Goal: Task Accomplishment & Management: Complete application form

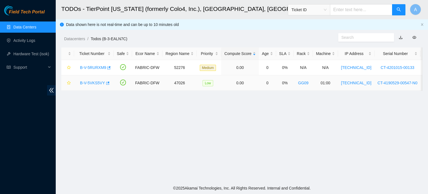
scroll to position [173, 0]
click at [98, 68] on link "B-V-5RURXM9" at bounding box center [93, 67] width 26 height 4
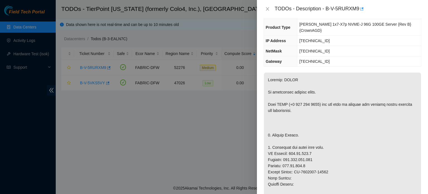
scroll to position [52, 0]
click at [414, 54] on div "Problem Type Hardware Sub Type Other Rack Number N/A Machine Number N/A Serial …" at bounding box center [342, 106] width 171 height 176
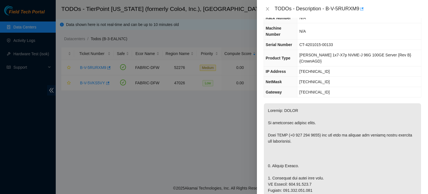
scroll to position [35, 0]
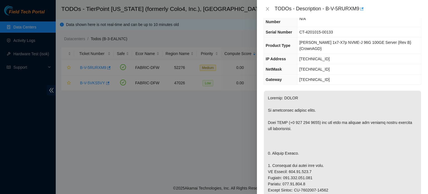
click at [394, 74] on td "104.70.178.1" at bounding box center [359, 79] width 124 height 10
click at [339, 11] on div "TODOs - Description - B-V-5RURXM9" at bounding box center [348, 8] width 146 height 9
click at [326, 8] on div "TODOs - Description - B-V-5RURXM9" at bounding box center [348, 8] width 146 height 9
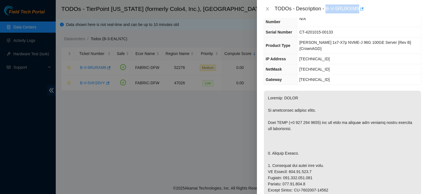
drag, startPoint x: 326, startPoint y: 8, endPoint x: 346, endPoint y: 8, distance: 20.1
click at [346, 8] on div "TODOs - Description - B-V-5RURXM9" at bounding box center [348, 8] width 146 height 9
click at [267, 13] on div "TODOs - Description - B-V-5RURXM9" at bounding box center [342, 9] width 171 height 18
click at [266, 6] on button "Close" at bounding box center [267, 8] width 8 height 5
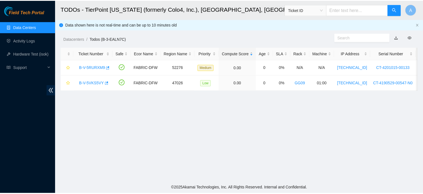
scroll to position [47, 0]
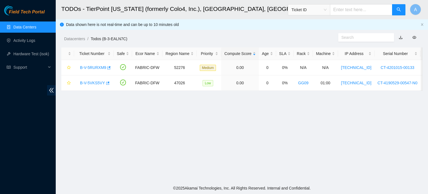
click at [36, 26] on link "Data Centers" at bounding box center [24, 27] width 23 height 4
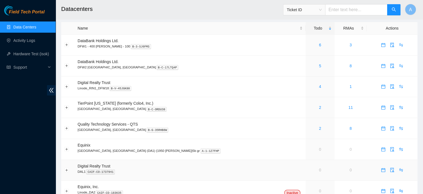
scroll to position [7, 0]
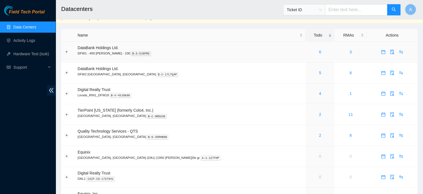
click at [309, 50] on div "6" at bounding box center [320, 52] width 23 height 6
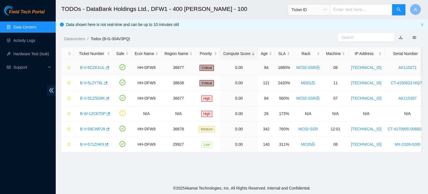
click at [96, 67] on link "B-V-5CZK1UL" at bounding box center [92, 67] width 25 height 4
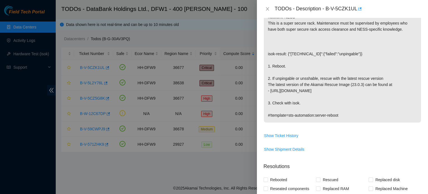
scroll to position [93, 0]
click at [197, 32] on div at bounding box center [214, 97] width 428 height 194
click at [269, 7] on icon "close" at bounding box center [267, 9] width 4 height 4
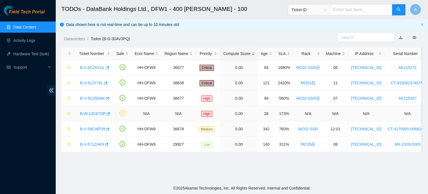
scroll to position [112, 0]
click at [92, 85] on div "B-V-5L2Y76L" at bounding box center [93, 82] width 33 height 9
click at [91, 81] on link "B-V-5L2Y76L" at bounding box center [91, 82] width 23 height 4
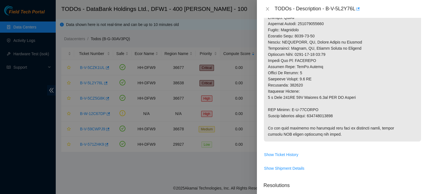
scroll to position [261, 0]
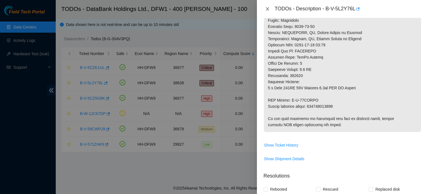
click at [265, 11] on icon "close" at bounding box center [267, 9] width 4 height 4
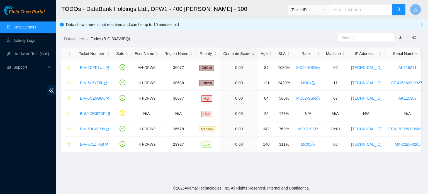
scroll to position [173, 0]
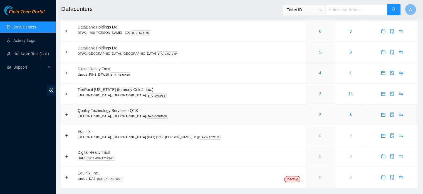
scroll to position [25, 0]
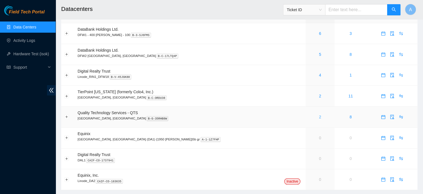
click at [319, 116] on link "2" at bounding box center [320, 116] width 2 height 4
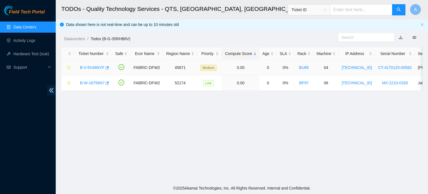
click at [88, 68] on link "B-V-5V48NYF" at bounding box center [92, 67] width 25 height 4
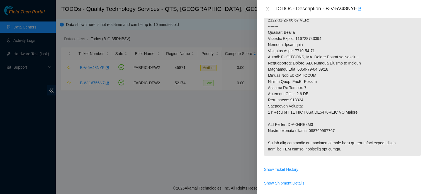
scroll to position [218, 0]
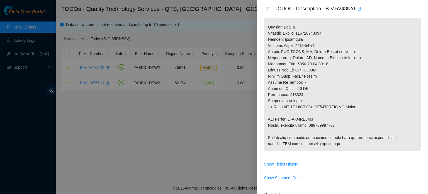
click at [229, 145] on div at bounding box center [214, 97] width 428 height 194
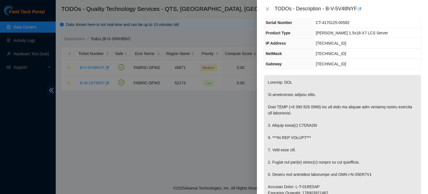
scroll to position [0, 0]
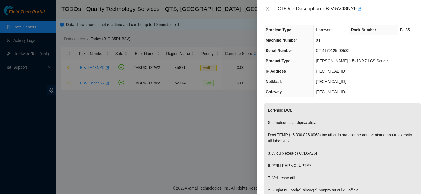
click at [265, 9] on icon "close" at bounding box center [267, 9] width 4 height 4
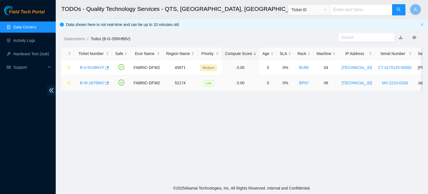
click at [92, 82] on link "B-W-16756N7" at bounding box center [92, 82] width 25 height 4
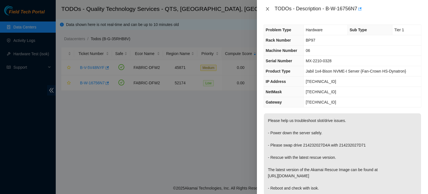
click at [268, 8] on icon "close" at bounding box center [267, 9] width 4 height 4
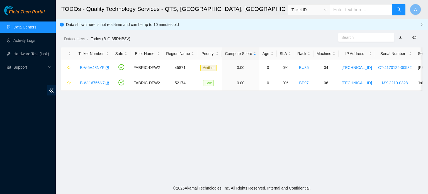
click at [36, 26] on link "Data Centers" at bounding box center [24, 27] width 23 height 4
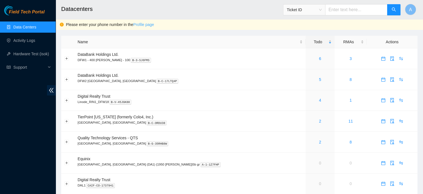
click at [145, 23] on link "Profile page" at bounding box center [143, 24] width 21 height 4
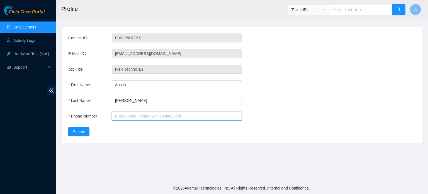
click at [131, 113] on input "Phone Number" at bounding box center [177, 115] width 130 height 9
type input "+17148721012"
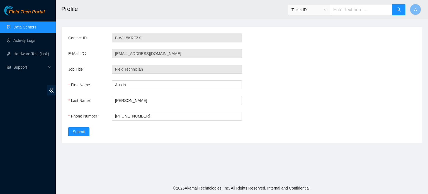
click at [131, 140] on div "Contact ID B-W-15KRFZX E-Mail ID austinsilva0904@gmail.com Job Title Field Tech…" at bounding box center [242, 85] width 360 height 116
click at [82, 131] on span "Submit" at bounding box center [79, 131] width 12 height 6
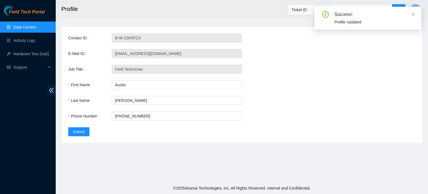
click at [29, 29] on link "Data Centers" at bounding box center [24, 27] width 23 height 4
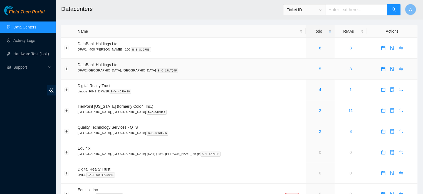
click at [319, 69] on link "5" at bounding box center [320, 69] width 2 height 4
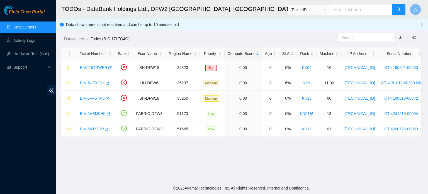
click at [35, 25] on link "Data Centers" at bounding box center [24, 27] width 23 height 4
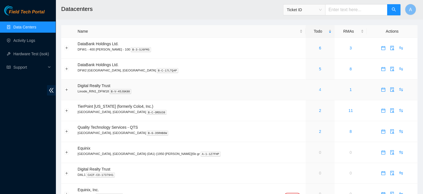
click at [319, 89] on link "4" at bounding box center [320, 89] width 2 height 4
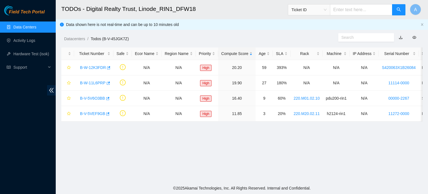
click at [32, 26] on link "Data Centers" at bounding box center [24, 27] width 23 height 4
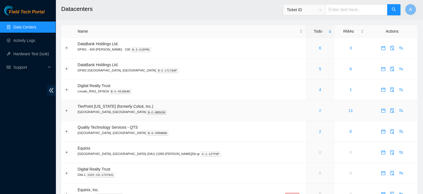
click at [319, 110] on link "2" at bounding box center [320, 110] width 2 height 4
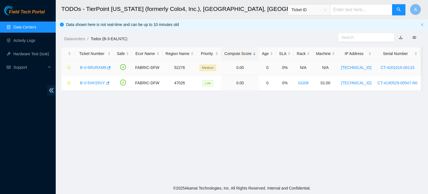
click at [101, 67] on link "B-V-5RURXM9" at bounding box center [93, 67] width 26 height 4
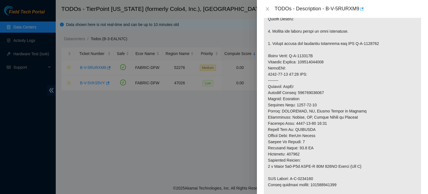
scroll to position [218, 0]
click at [287, 102] on p at bounding box center [342, 61] width 157 height 309
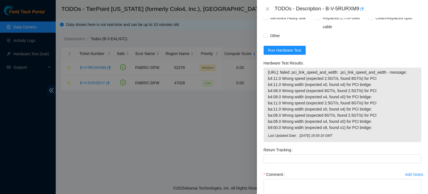
scroll to position [501, 0]
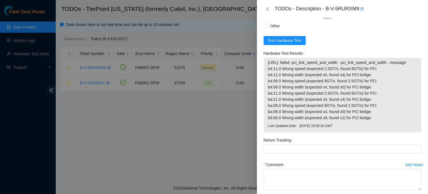
click at [119, 22] on div at bounding box center [214, 97] width 428 height 194
click at [266, 7] on icon "close" at bounding box center [267, 9] width 4 height 4
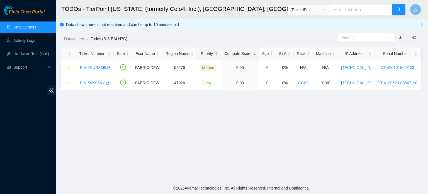
scroll to position [131, 0]
click at [94, 68] on link "B-V-5RURXM9" at bounding box center [93, 67] width 26 height 4
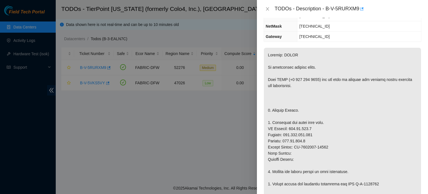
scroll to position [0, 0]
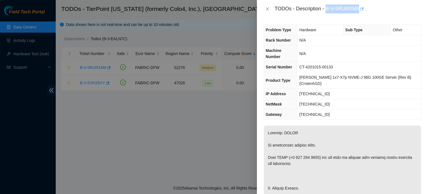
drag, startPoint x: 325, startPoint y: 10, endPoint x: 359, endPoint y: 9, distance: 33.4
click at [359, 9] on div "TODOs - Description - B-V-5RURXM9" at bounding box center [348, 8] width 146 height 9
copy div "B-V-5RURXM9"
click at [178, 37] on div at bounding box center [214, 97] width 428 height 194
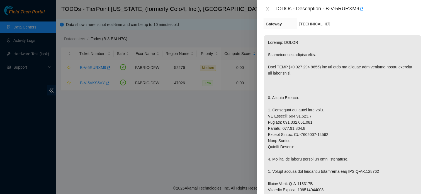
scroll to position [91, 0]
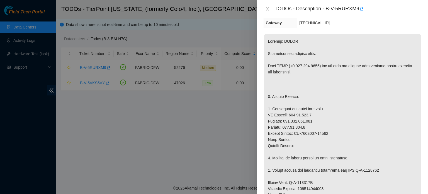
click at [141, 96] on div at bounding box center [214, 97] width 428 height 194
click at [267, 8] on icon "close" at bounding box center [267, 9] width 4 height 4
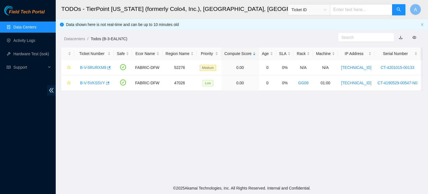
scroll to position [99, 0]
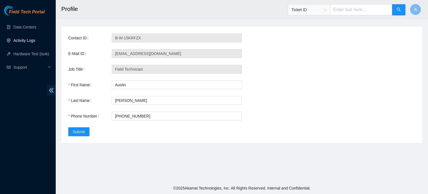
click at [21, 40] on link "Activity Logs" at bounding box center [24, 40] width 22 height 4
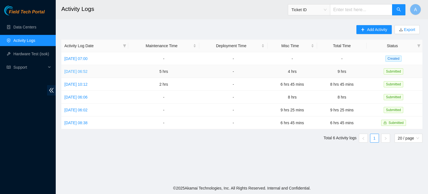
click at [87, 70] on link "Thu, 18 Sep 2025 06:52" at bounding box center [75, 71] width 23 height 4
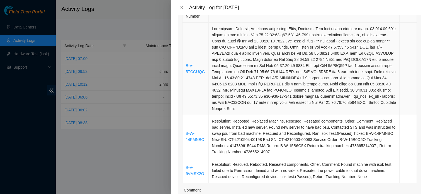
scroll to position [99, 0]
click at [201, 7] on div "Activity Log for 18-09-2025" at bounding box center [305, 7] width 232 height 6
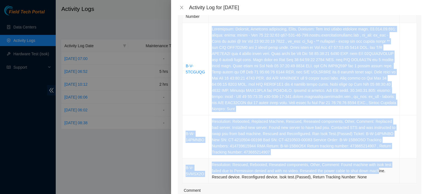
drag, startPoint x: 210, startPoint y: 27, endPoint x: 376, endPoint y: 172, distance: 220.6
click at [376, 172] on tbody "B-V-5TCGUQG B-W-14PMNBO Resolution: Rebooted, Replaced Machine, Rescued, Reseat…" at bounding box center [299, 103] width 234 height 160
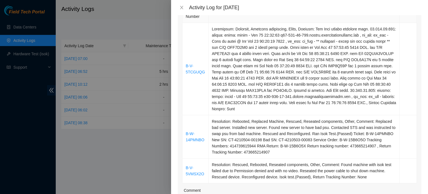
click at [180, 42] on div "Ticket Number Resolution Action B-V-5TCGUQG B-W-14PMNBO Resolution: Rebooted, R…" at bounding box center [299, 128] width 243 height 250
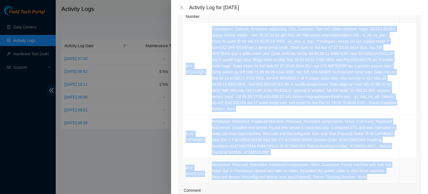
drag, startPoint x: 185, startPoint y: 65, endPoint x: 361, endPoint y: 179, distance: 209.6
click at [361, 179] on tbody "B-V-5TCGUQG B-W-14PMNBO Resolution: Rebooted, Replaced Machine, Rescued, Reseat…" at bounding box center [299, 103] width 234 height 160
copy tbody "B-V-5TCGUQG Resolution: Rebooted, Reseated components, Other, Comment: Ran Isok…"
click at [182, 9] on icon "close" at bounding box center [181, 7] width 4 height 4
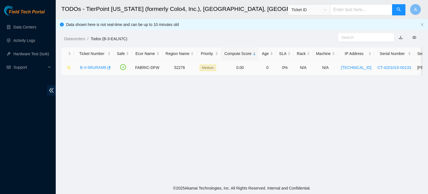
click at [95, 68] on link "B-V-5RURXM9" at bounding box center [93, 67] width 26 height 4
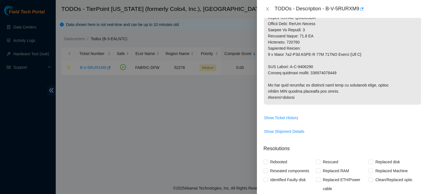
scroll to position [373, 0]
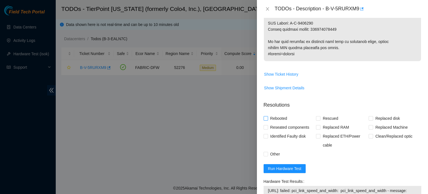
click at [277, 114] on span "Rebooted" at bounding box center [278, 118] width 21 height 9
click at [267, 116] on input "Rebooted" at bounding box center [265, 118] width 4 height 4
click at [277, 114] on span "Rebooted" at bounding box center [278, 118] width 21 height 9
click at [267, 116] on input "Rebooted" at bounding box center [265, 118] width 4 height 4
click at [284, 114] on span "Rebooted" at bounding box center [278, 118] width 21 height 9
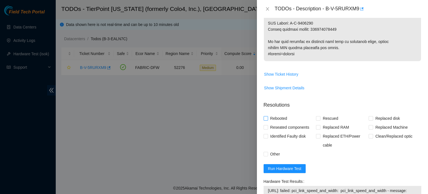
click at [267, 116] on input "Rebooted" at bounding box center [265, 118] width 4 height 4
checkbox input "true"
click at [377, 123] on span "Replaced Machine" at bounding box center [391, 127] width 37 height 9
click at [372, 125] on input "Replaced Machine" at bounding box center [370, 127] width 4 height 4
checkbox input "true"
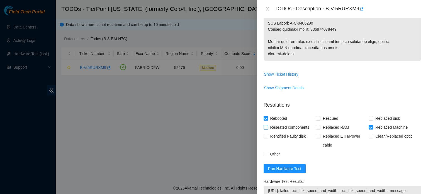
click at [286, 123] on span "Reseated components" at bounding box center [289, 127] width 43 height 9
click at [267, 125] on input "Reseated components" at bounding box center [265, 127] width 4 height 4
checkbox input "true"
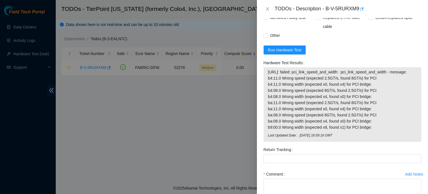
scroll to position [498, 0]
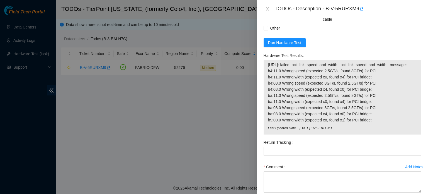
click at [385, 76] on span "104.70.178.9: failed: pci_link_speed_and_width: pci_link_speed_and_width - mess…" at bounding box center [342, 92] width 149 height 61
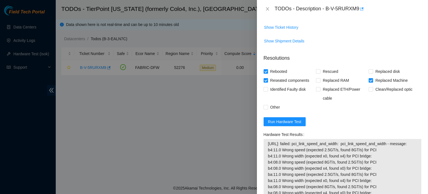
scroll to position [471, 0]
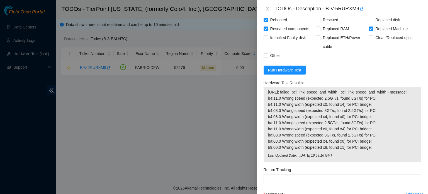
click at [329, 58] on form "Resolutions Rebooted Rescued Replaced disk Reseated components Replaced RAM Rep…" at bounding box center [342, 121] width 158 height 247
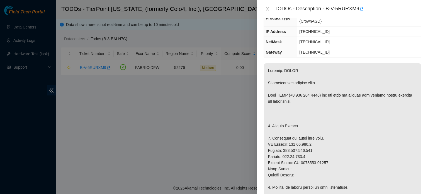
scroll to position [63, 0]
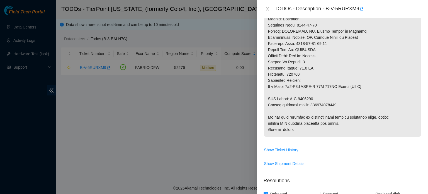
scroll to position [351, 0]
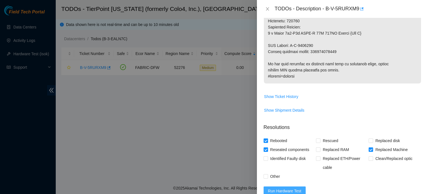
click at [288, 187] on span "Run Hardware Test" at bounding box center [284, 190] width 33 height 6
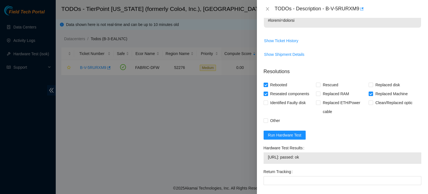
scroll to position [407, 0]
click at [297, 131] on span "Run Hardware Test" at bounding box center [284, 134] width 33 height 6
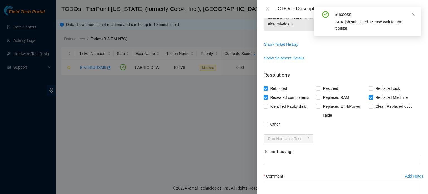
scroll to position [430, 0]
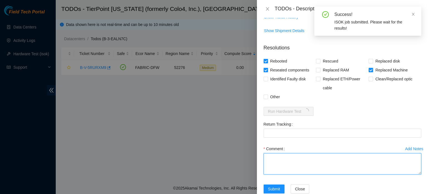
click at [279, 153] on textarea "Comment" at bounding box center [342, 163] width 158 height 21
paste textarea "Ticket: New SN: Bad SN:"
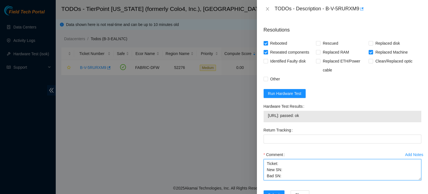
scroll to position [4, 0]
paste textarea "Service Order: B-V-5VECVMD Tracking Numbers: 463470053029 RMA Return: B-V-5VECV…"
drag, startPoint x: 317, startPoint y: 154, endPoint x: 292, endPoint y: 156, distance: 25.7
click at [292, 159] on textarea "Ticket: New SN: Bad SN: Service Order: B-V-5VECVMD Tracking Numbers: 4634700530…" at bounding box center [342, 169] width 158 height 21
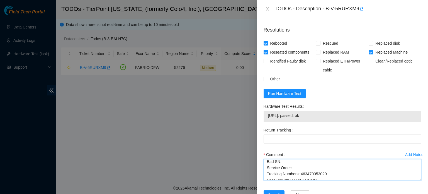
drag, startPoint x: 325, startPoint y: 161, endPoint x: 300, endPoint y: 162, distance: 25.4
click at [300, 162] on textarea "Ticket: New SN: Bad SN: Service Order: Tracking Numbers: 463470053029 RMA Retur…" at bounding box center [342, 169] width 158 height 21
drag, startPoint x: 315, startPoint y: 155, endPoint x: 289, endPoint y: 158, distance: 26.1
click at [289, 159] on textarea "Ticket: New SN: Bad SN: Service Order: Tracking Numbers: RMA Return: B-V-5VECVM…" at bounding box center [342, 169] width 158 height 21
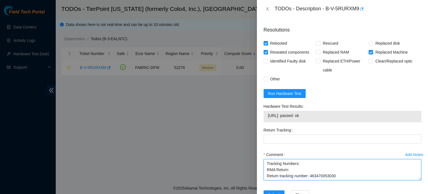
drag, startPoint x: 334, startPoint y: 163, endPoint x: 310, endPoint y: 162, distance: 24.2
click at [310, 162] on textarea "Ticket: New SN: Bad SN: Service Order: Tracking Numbers: RMA Return: Return tra…" at bounding box center [342, 169] width 158 height 21
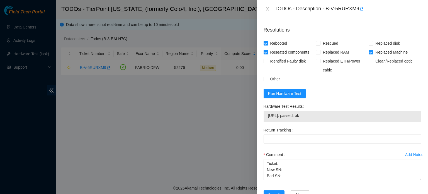
click at [341, 7] on div "TODOs - Description - B-V-5RURXM9" at bounding box center [348, 8] width 146 height 9
drag, startPoint x: 341, startPoint y: 7, endPoint x: 326, endPoint y: 9, distance: 14.3
click at [326, 9] on div "TODOs - Description - B-V-5RURXM9" at bounding box center [348, 8] width 146 height 9
drag, startPoint x: 326, startPoint y: 9, endPoint x: 359, endPoint y: 9, distance: 33.1
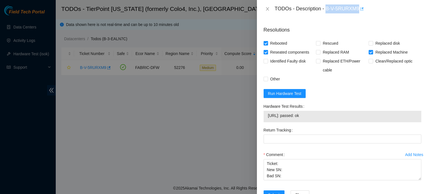
click at [359, 9] on div "TODOs - Description - B-V-5RURXM9" at bounding box center [348, 8] width 146 height 9
copy div "B-V-5RURXM9"
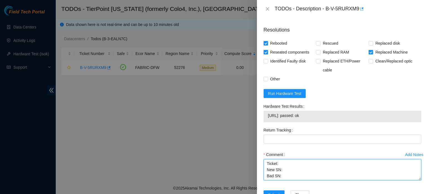
click at [282, 159] on textarea "Ticket: New SN: Bad SN: Service Order: Tracking Numbers: RMA Return: Return tra…" at bounding box center [342, 169] width 158 height 21
paste textarea "B-V-5RURXM9"
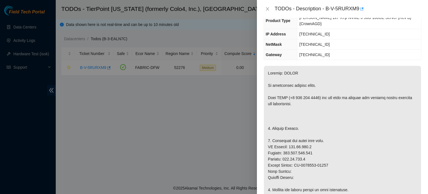
scroll to position [60, 0]
drag, startPoint x: 294, startPoint y: 152, endPoint x: 327, endPoint y: 151, distance: 32.6
copy p "CT-4210510-00534"
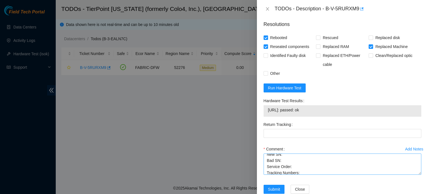
scroll to position [7, 0]
click at [278, 153] on textarea "Ticket:B-V-5RURXM9 New SN: Bad SN: Service Order: Tracking Numbers: RMA Return:…" at bounding box center [342, 163] width 158 height 21
click at [282, 153] on textarea "Ticket:B-V-5RURXM9 New SN: Bad SN: Service Order: Tracking Numbers: RMA Return:…" at bounding box center [342, 163] width 158 height 21
paste textarea "CT-4210510-00534"
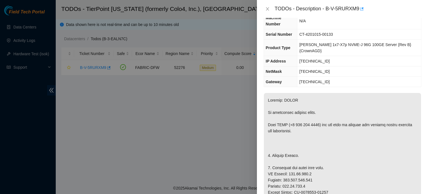
scroll to position [0, 0]
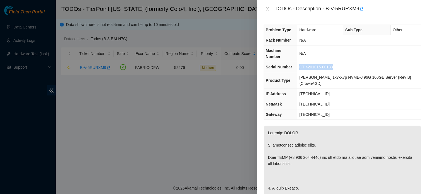
drag, startPoint x: 304, startPoint y: 60, endPoint x: 336, endPoint y: 61, distance: 32.6
click at [336, 62] on td "CT-4201015-00133" at bounding box center [359, 67] width 124 height 10
copy span "CT-4201015-00133"
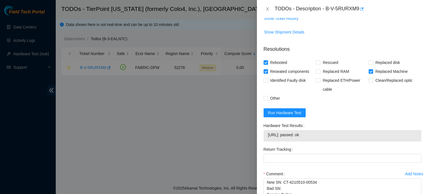
scroll to position [453, 0]
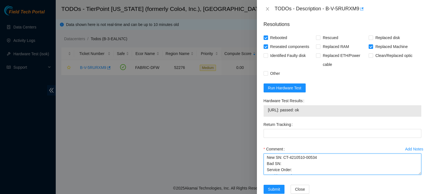
click at [283, 153] on textarea "Ticket:B-V-5RURXM9 New SN: CT-4210510-00534 Bad SN: Service Order: Tracking Num…" at bounding box center [342, 163] width 158 height 21
paste textarea "CT-4201015-00133"
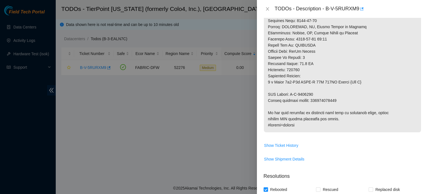
scroll to position [301, 0]
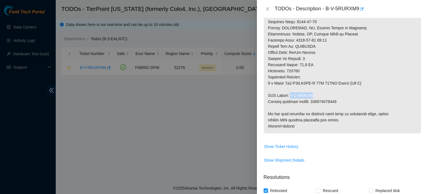
drag, startPoint x: 290, startPoint y: 81, endPoint x: 314, endPoint y: 82, distance: 23.7
copy p "B-W-1486616"
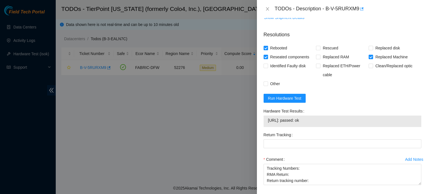
scroll to position [444, 0]
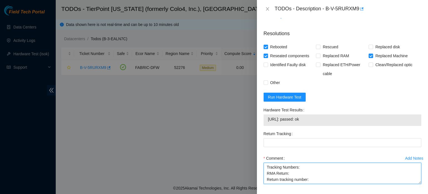
click at [292, 162] on textarea "Ticket:B-V-5RURXM9 New SN: CT-4210510-00534 Bad SN: CT-4201015-00133 Service Or…" at bounding box center [342, 172] width 158 height 21
paste textarea "B-W-1486616"
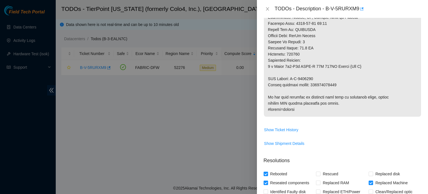
scroll to position [317, 0]
drag, startPoint x: 312, startPoint y: 72, endPoint x: 334, endPoint y: 70, distance: 22.1
drag, startPoint x: 310, startPoint y: 72, endPoint x: 335, endPoint y: 72, distance: 24.8
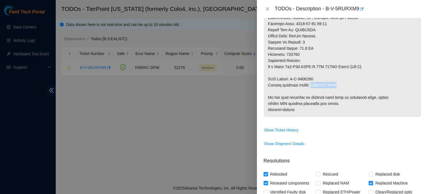
copy p "417328426899"
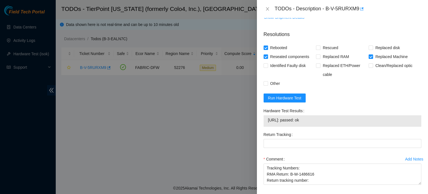
scroll to position [453, 0]
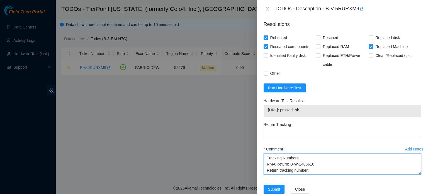
click at [314, 155] on textarea "Ticket:B-V-5RURXM9 New SN: CT-4210510-00534 Bad SN: CT-4201015-00133 Service Or…" at bounding box center [342, 163] width 158 height 21
paste textarea "417328426899"
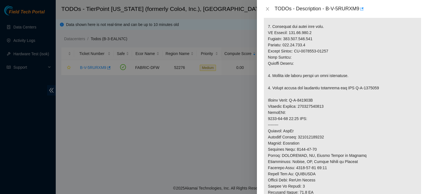
scroll to position [168, 0]
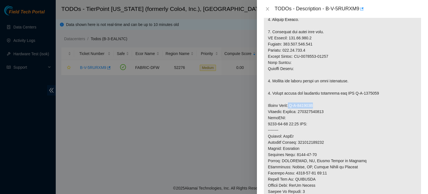
drag, startPoint x: 292, startPoint y: 91, endPoint x: 317, endPoint y: 93, distance: 25.7
click at [317, 93] on p at bounding box center [342, 111] width 157 height 309
copy p "B-W-148660V"
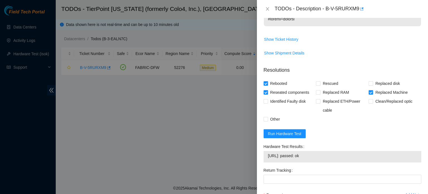
scroll to position [453, 0]
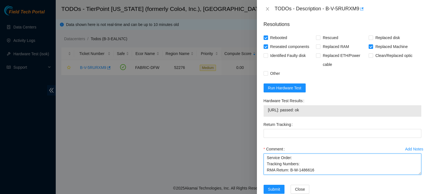
click at [291, 153] on textarea "Ticket:B-V-5RURXM9 New SN: CT-4210510-00534 Bad SN: CT-4201015-00133 Service Or…" at bounding box center [342, 163] width 158 height 21
paste textarea "B-W-148660V"
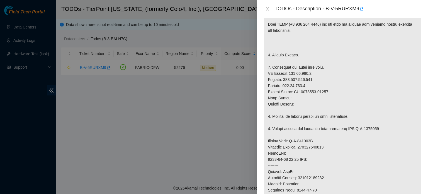
scroll to position [138, 0]
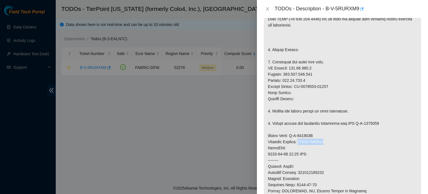
drag, startPoint x: 301, startPoint y: 129, endPoint x: 325, endPoint y: 128, distance: 23.7
click at [325, 128] on p at bounding box center [342, 141] width 157 height 309
copy p "417328426888"
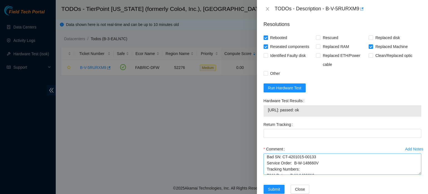
scroll to position [14, 0]
click at [300, 156] on textarea "Ticket:B-V-5RURXM9 New SN: CT-4210510-00534 Bad SN: CT-4201015-00133 Service Or…" at bounding box center [342, 163] width 158 height 21
paste textarea "417328426888"
click at [266, 153] on textarea "Ticket:B-V-5RURXM9 New SN: CT-4210510-00534 Bad SN: CT-4201015-00133 Service Or…" at bounding box center [342, 163] width 158 height 21
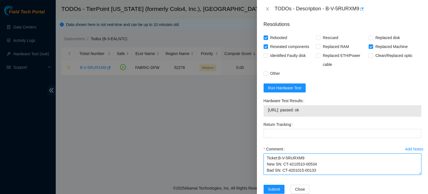
click at [266, 153] on textarea "Ticket:B-V-5RURXM9 New SN: CT-4210510-00534 Bad SN: CT-4201015-00133 Service Or…" at bounding box center [342, 163] width 158 height 21
click at [278, 153] on textarea "Waited for server to be suspended. Shut down old server. Unracked old server. R…" at bounding box center [342, 163] width 158 height 21
drag, startPoint x: 267, startPoint y: 150, endPoint x: 335, endPoint y: 158, distance: 68.8
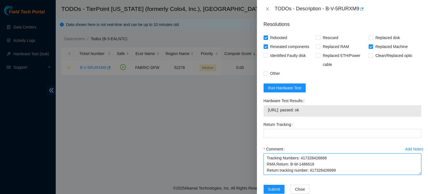
click at [335, 158] on textarea "Waited for server to be suspended. Shut down old server. Unracked old server. R…" at bounding box center [342, 163] width 158 height 21
type textarea "Waited for server to be suspended. Shut down old server. Unracked old server. R…"
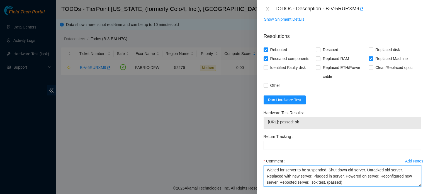
scroll to position [441, 0]
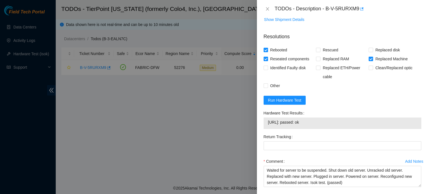
drag, startPoint x: 268, startPoint y: 77, endPoint x: 413, endPoint y: 77, distance: 144.8
drag, startPoint x: 413, startPoint y: 77, endPoint x: 269, endPoint y: 74, distance: 144.0
click at [269, 81] on span "Other" at bounding box center [275, 85] width 14 height 9
click at [267, 83] on input "Other" at bounding box center [265, 85] width 4 height 4
checkbox input "true"
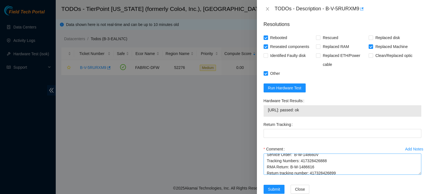
scroll to position [49, 0]
click at [273, 186] on span "Submit" at bounding box center [274, 189] width 12 height 6
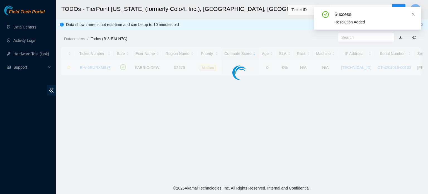
scroll to position [153, 0]
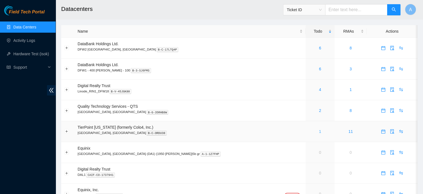
click at [319, 131] on link "1" at bounding box center [320, 131] width 2 height 4
click at [126, 128] on span "TierPoint [US_STATE] (formerly Colo4, Inc.)" at bounding box center [116, 127] width 76 height 4
click at [319, 130] on link "1" at bounding box center [320, 131] width 2 height 4
